Goal: Task Accomplishment & Management: Manage account settings

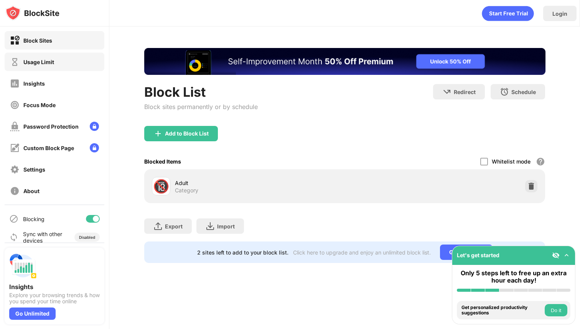
click at [71, 64] on div "Usage Limit" at bounding box center [55, 62] width 100 height 18
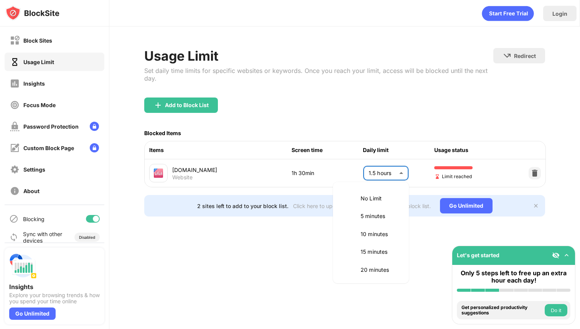
click at [394, 169] on body "Block Sites Usage Limit Insights Focus Mode Password Protection Custom Block Pa…" at bounding box center [290, 164] width 580 height 329
drag, startPoint x: 375, startPoint y: 207, endPoint x: 368, endPoint y: 206, distance: 6.6
click at [375, 207] on li "60 minutes" at bounding box center [370, 215] width 67 height 18
type input "**"
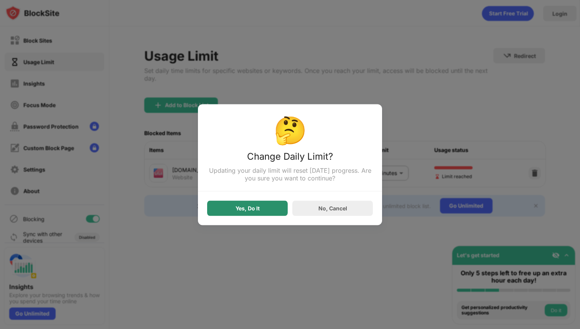
click at [239, 212] on div "Yes, Do It" at bounding box center [247, 207] width 81 height 15
